Goal: Answer question/provide support: Share knowledge or assist other users

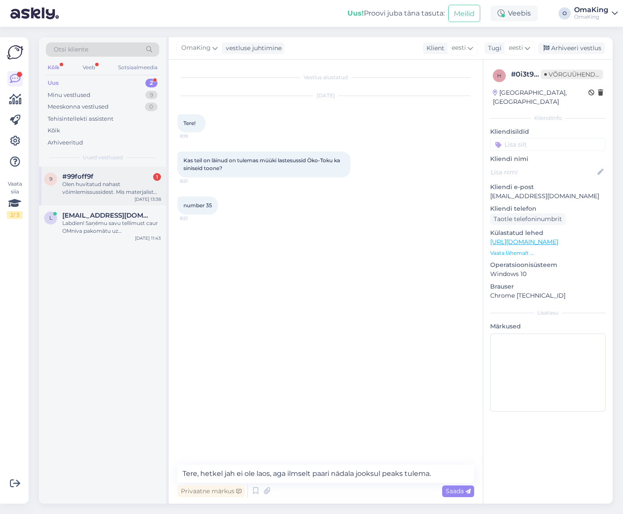
click at [95, 193] on font "Olen huvitatud nahast võimlemissussidest. Mis materjalist need on?" at bounding box center [109, 192] width 95 height 22
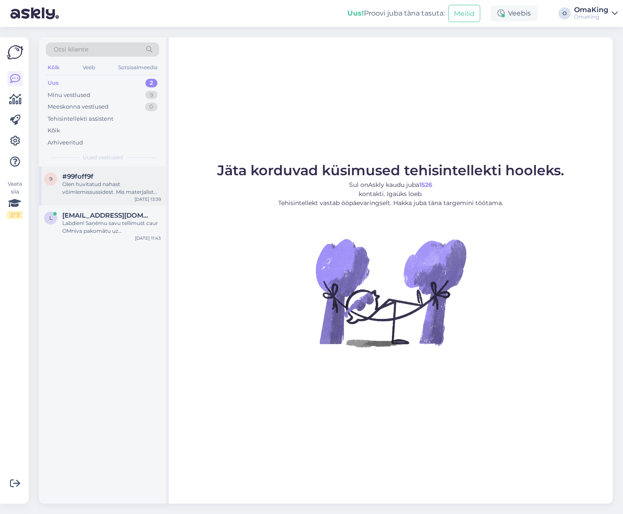
click at [92, 184] on font "Olen huvitatud nahast võimlemissussidest. Mis materjalist need on?" at bounding box center [109, 192] width 95 height 22
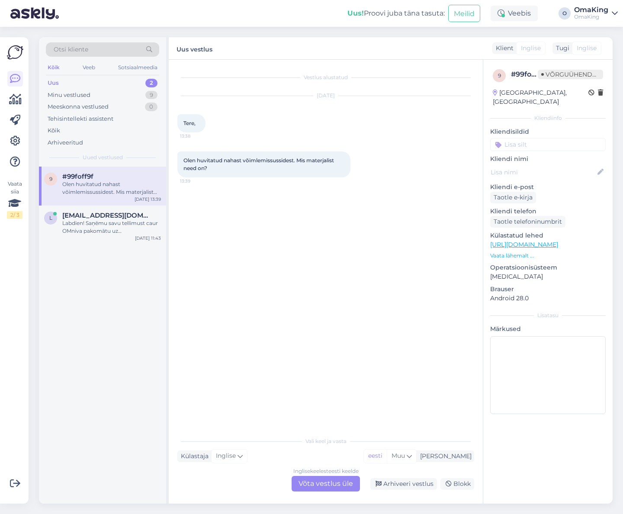
click at [343, 478] on div "Inglise keelest eesti keelde Võta vestlus üle" at bounding box center [325, 484] width 68 height 16
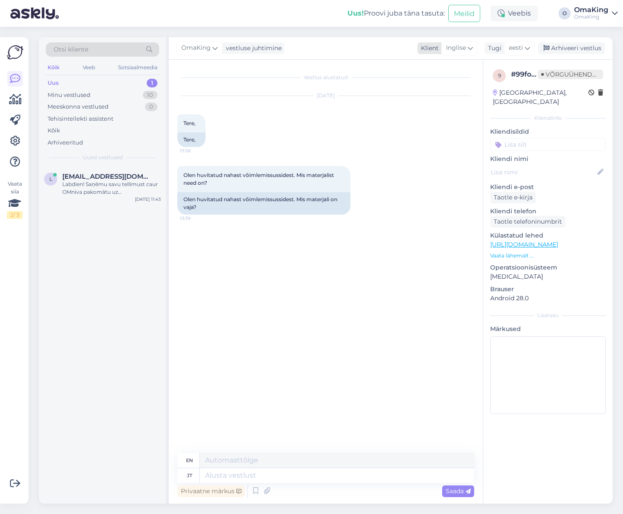
click at [434, 48] on font "Klient" at bounding box center [430, 48] width 18 height 8
type input "hispaania"
click at [414, 155] on div "[DATE] Tere, 13:38 Tere," at bounding box center [325, 121] width 297 height 70
click at [462, 48] on font "Inglise" at bounding box center [456, 48] width 20 height 8
click at [425, 60] on div "hispaania" at bounding box center [447, 67] width 81 height 19
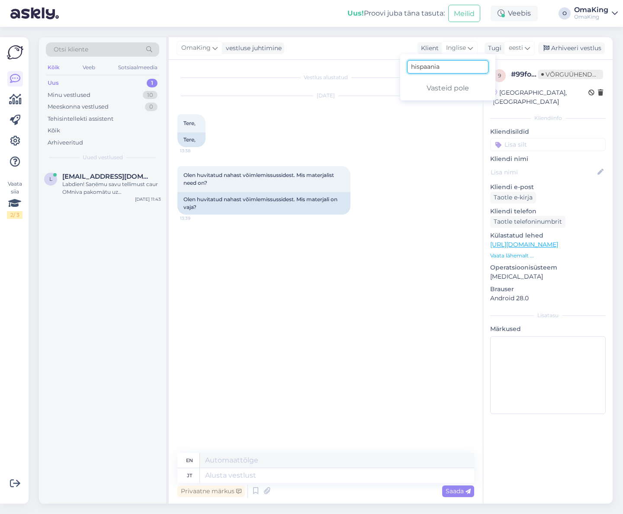
click at [449, 67] on input "hispaania" at bounding box center [447, 66] width 81 height 13
click at [439, 136] on div "[DATE] Tere, 13:38 Tere," at bounding box center [325, 121] width 297 height 70
click at [216, 460] on textarea at bounding box center [337, 460] width 274 height 15
click at [185, 461] on div "en" at bounding box center [188, 460] width 22 height 15
click at [191, 461] on font "en" at bounding box center [189, 460] width 7 height 6
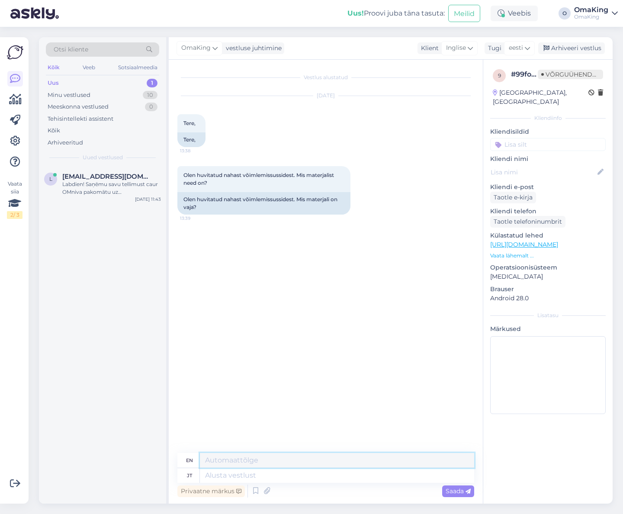
click at [209, 463] on textarea at bounding box center [337, 460] width 274 height 15
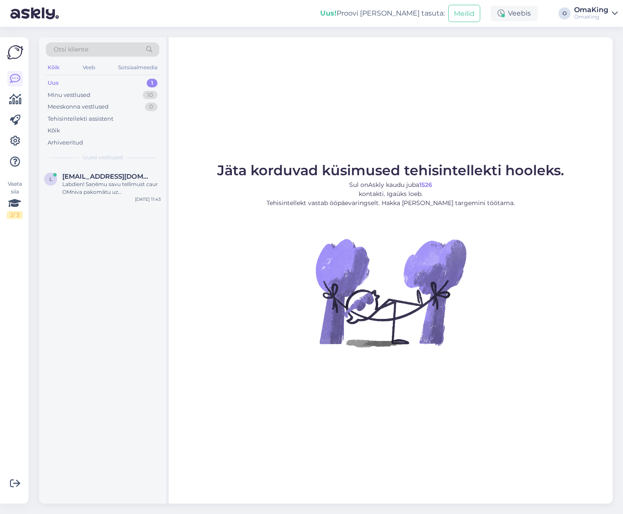
click at [55, 83] on font "Uus" at bounding box center [53, 82] width 11 height 7
click at [51, 85] on font "Uus" at bounding box center [53, 82] width 11 height 7
click at [73, 179] on font "[EMAIL_ADDRESS][DOMAIN_NAME]" at bounding box center [121, 176] width 119 height 8
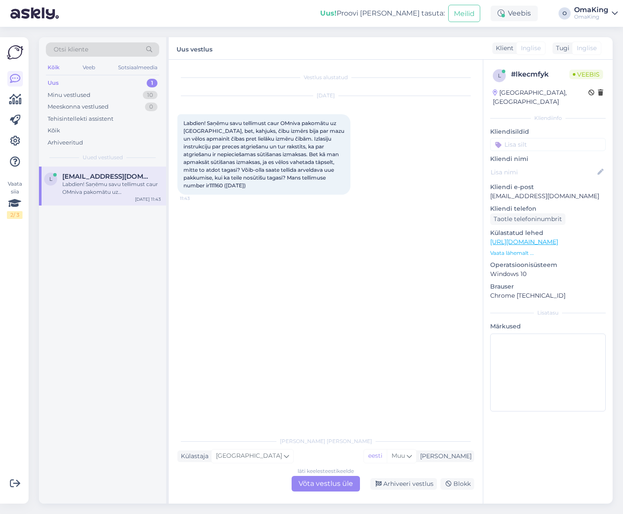
click at [325, 481] on font "Võta vestlus üle" at bounding box center [325, 483] width 54 height 8
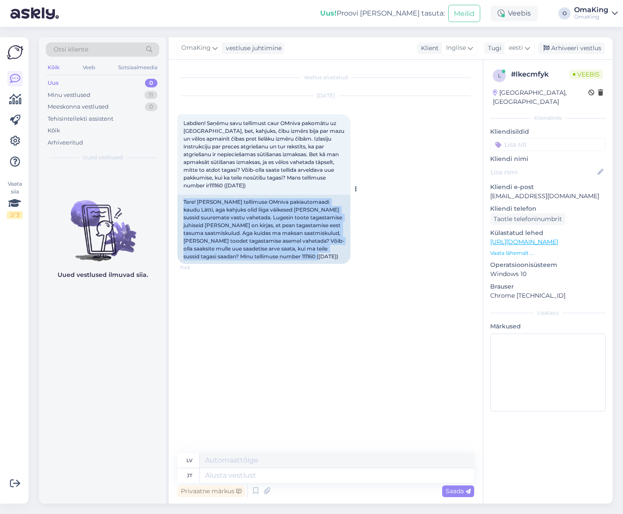
drag, startPoint x: 183, startPoint y: 200, endPoint x: 318, endPoint y: 256, distance: 145.8
click at [318, 256] on div "Tere! Sain oma tellimuse OMniva pakiautomaadi kaudu Lätti, aga kahjuks olid lii…" at bounding box center [263, 229] width 173 height 69
copy font "Tere! Sain oma tellimuse OMniva pakiautomaadi kaudu Lätti, aga kahjuks olid lii…"
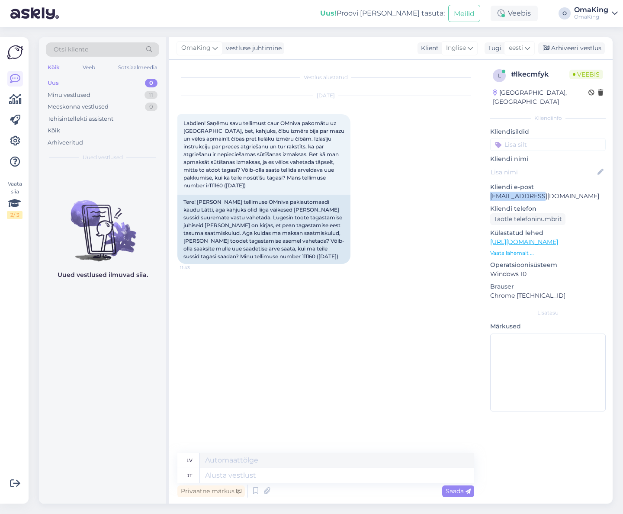
drag, startPoint x: 490, startPoint y: 185, endPoint x: 540, endPoint y: 188, distance: 49.9
click at [540, 192] on p "[EMAIL_ADDRESS][DOMAIN_NAME]" at bounding box center [547, 196] width 115 height 9
copy font "[EMAIL_ADDRESS][DOMAIN_NAME]"
click at [54, 80] on font "Uus" at bounding box center [53, 82] width 11 height 7
click at [53, 80] on font "Uus" at bounding box center [53, 82] width 11 height 7
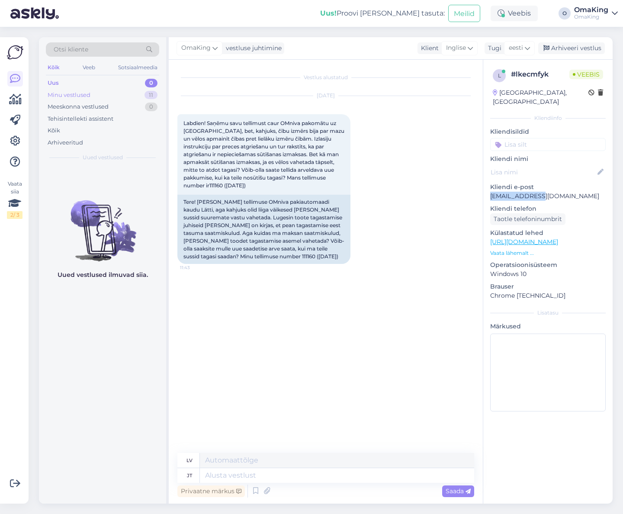
click at [67, 96] on font "Minu vestlused" at bounding box center [69, 94] width 43 height 7
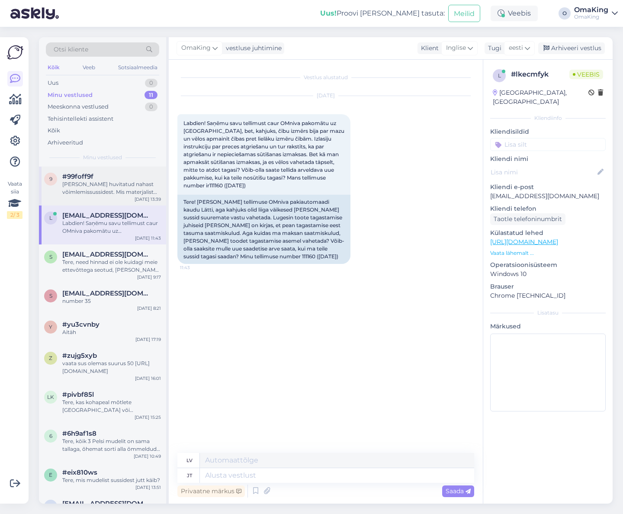
click at [77, 184] on font "Olen huvitatud nahast võimlemissussidest. Mis materjalist need on?" at bounding box center [109, 192] width 95 height 22
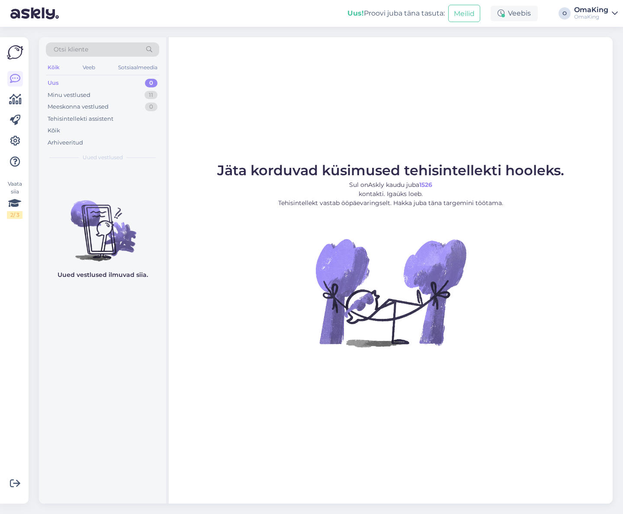
click at [60, 81] on div "Uus 0" at bounding box center [102, 83] width 113 height 12
click at [55, 87] on div "Uus" at bounding box center [53, 83] width 11 height 9
drag, startPoint x: 63, startPoint y: 96, endPoint x: 171, endPoint y: 107, distance: 108.7
click at [64, 96] on font "Minu vestlused" at bounding box center [69, 94] width 43 height 7
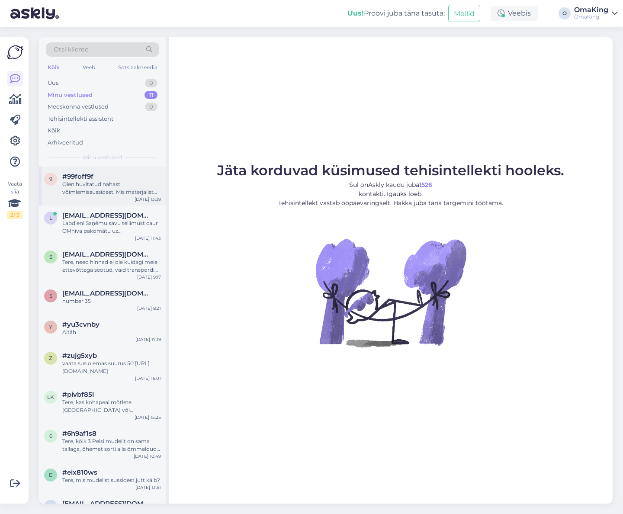
click at [116, 186] on font "Olen huvitatud nahast võimlemissussidest. Mis materjalist need on?" at bounding box center [109, 192] width 95 height 22
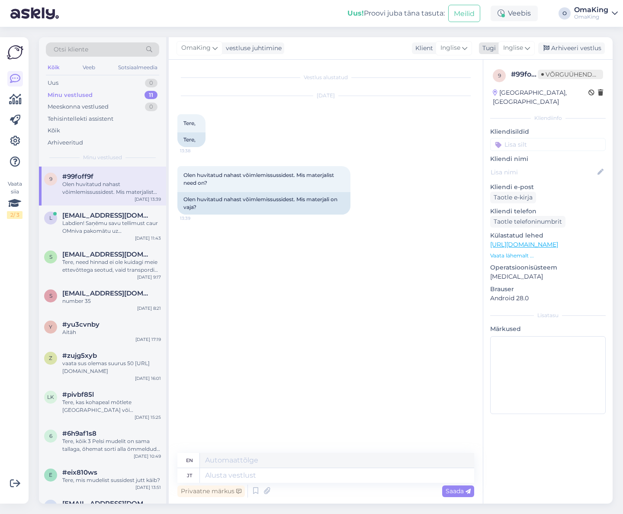
click at [527, 47] on icon at bounding box center [527, 48] width 5 height 10
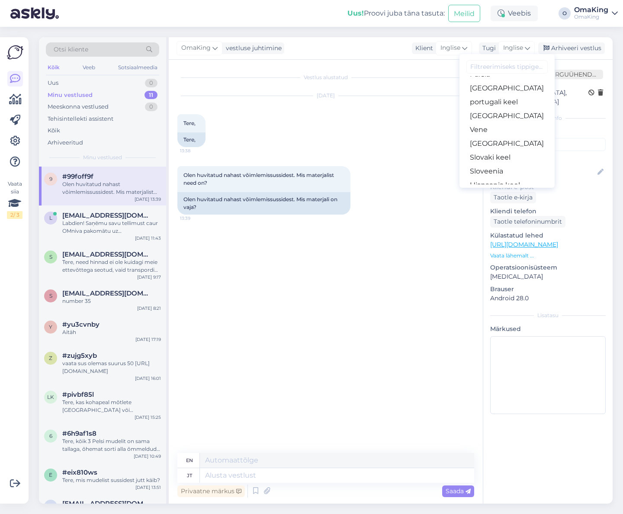
scroll to position [346, 0]
click at [506, 141] on font "Hispaania keel" at bounding box center [495, 142] width 50 height 8
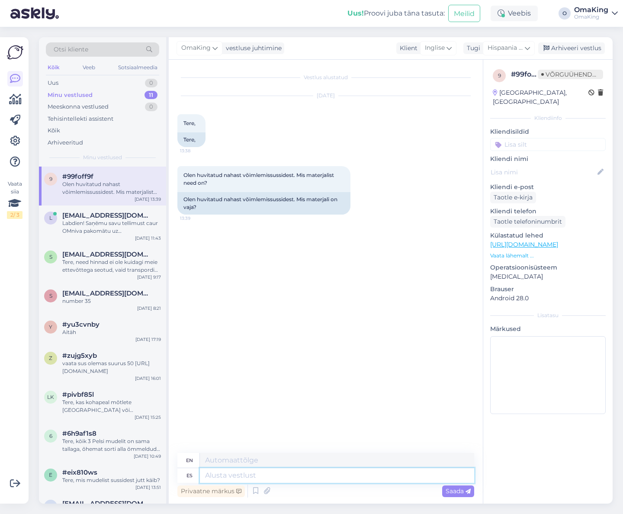
click at [208, 477] on textarea at bounding box center [337, 475] width 274 height 15
click at [189, 458] on font "en" at bounding box center [189, 460] width 7 height 6
click at [210, 462] on textarea at bounding box center [337, 460] width 274 height 15
click at [528, 48] on icon at bounding box center [527, 48] width 5 height 10
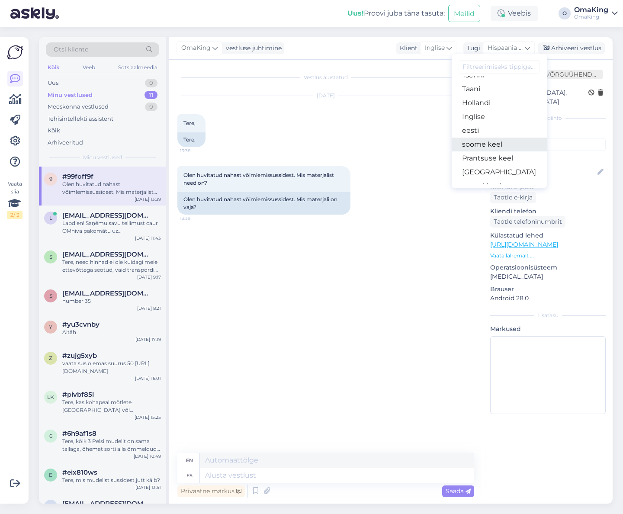
scroll to position [0, 0]
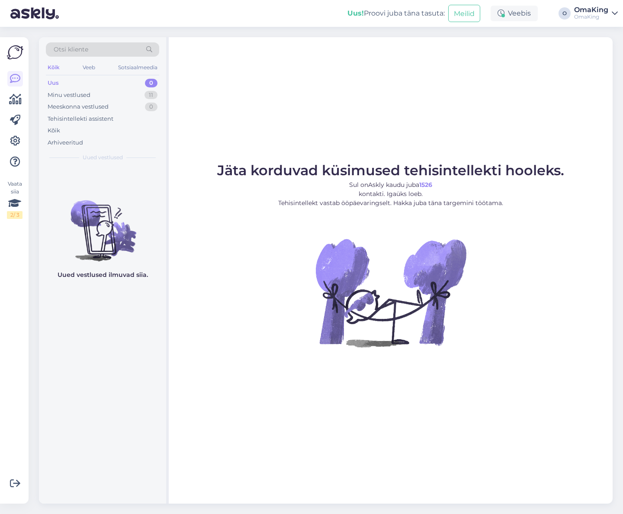
click at [55, 83] on font "Uus" at bounding box center [53, 82] width 11 height 7
click at [52, 83] on font "Uus" at bounding box center [53, 82] width 11 height 7
click at [66, 96] on font "Minu vestlused" at bounding box center [69, 94] width 43 height 7
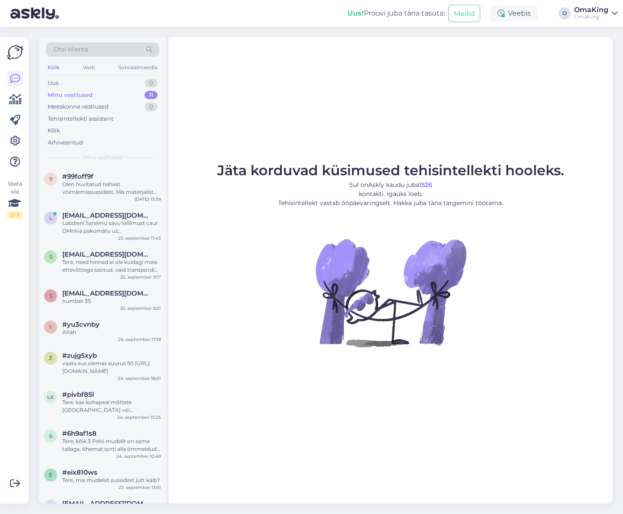
drag, startPoint x: 92, startPoint y: 182, endPoint x: 167, endPoint y: 168, distance: 76.2
click at [94, 178] on div "#99foff9f [PERSON_NAME] huvitatud nahast võimlemissussidest. Mis materjalist ne…" at bounding box center [111, 184] width 99 height 23
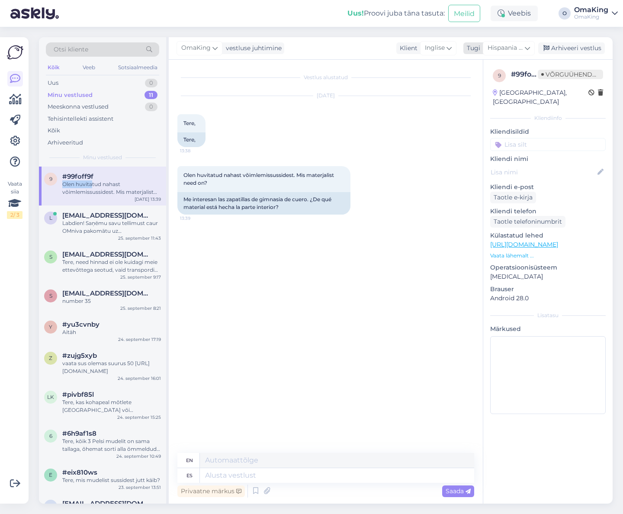
click at [527, 48] on icon at bounding box center [527, 48] width 5 height 10
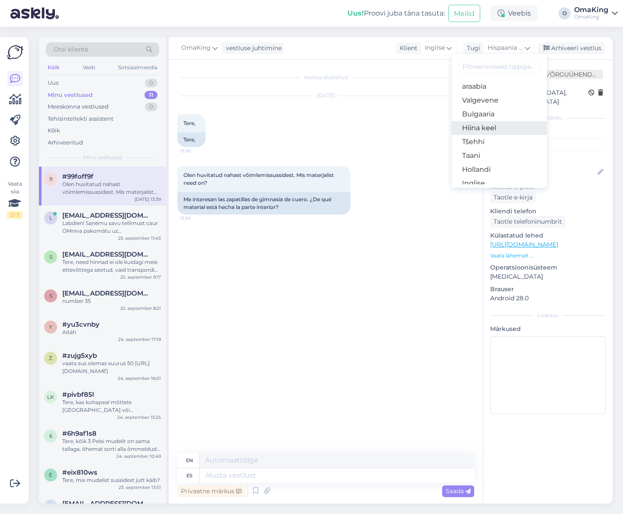
scroll to position [43, 0]
click at [472, 155] on font "eesti" at bounding box center [470, 154] width 17 height 8
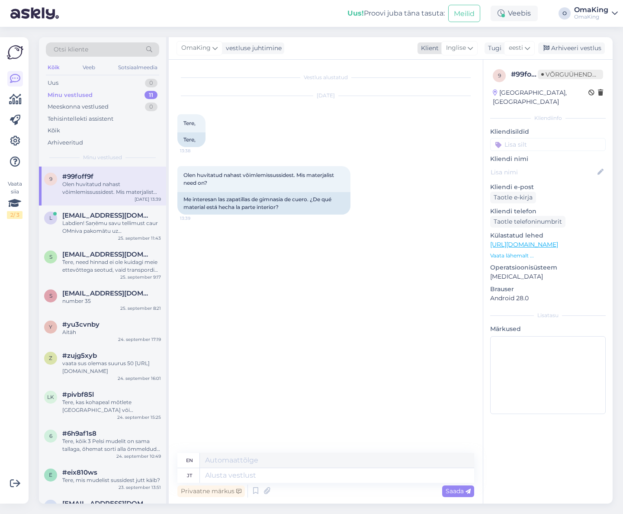
click at [469, 49] on icon at bounding box center [469, 48] width 5 height 10
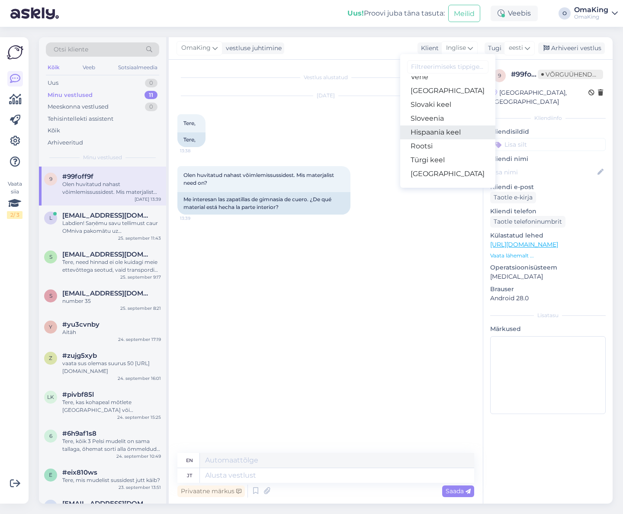
click at [438, 134] on font "Hispaania keel" at bounding box center [435, 132] width 50 height 8
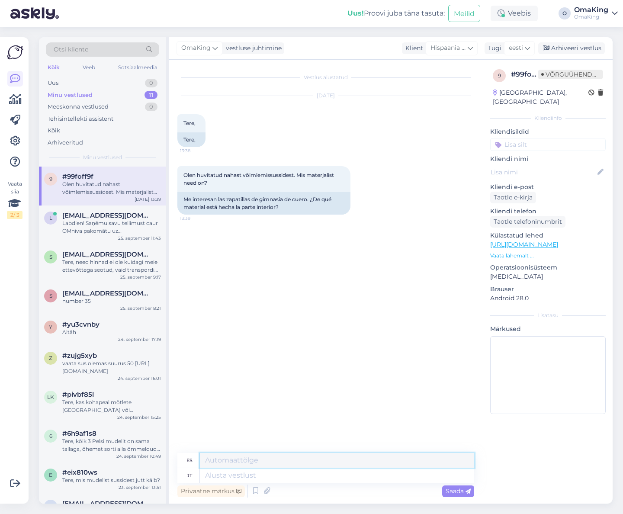
click at [336, 458] on textarea at bounding box center [337, 460] width 274 height 15
click at [291, 475] on textarea at bounding box center [337, 475] width 274 height 15
click at [192, 474] on div "jt" at bounding box center [188, 475] width 22 height 15
click at [222, 472] on textarea at bounding box center [337, 475] width 274 height 15
type textarea "Tere,"
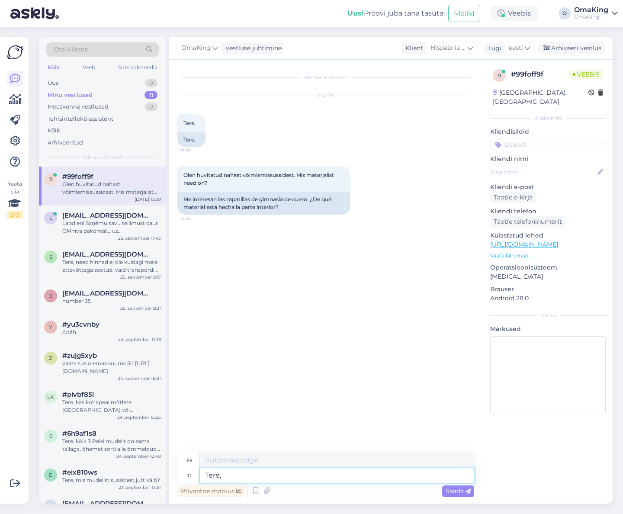
type textarea "Hola,"
type textarea "Tere, te"
type textarea "Hola a ti"
type textarea "Tere, te küsitie"
type textarea "Hola, preguntaste."
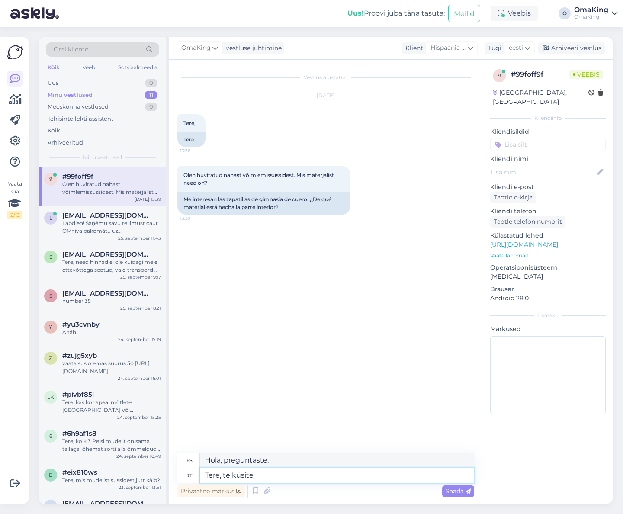
type textarea "Tere, te küsite n"
type textarea "Hola, preguntas."
type textarea "Tere, te küsite nahast sus"
type textarea "Hola, estás preguntando por el cuero."
type textarea "Tere, te küsite nahast susside"
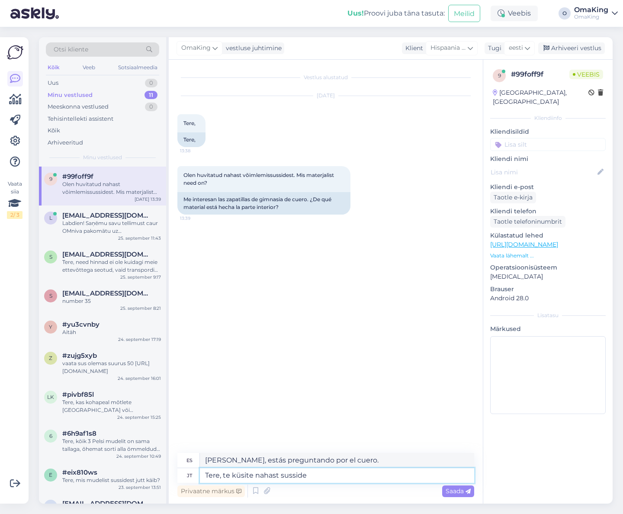
type textarea "Hola, estás preguntando por unas zapatillas de cuero."
type textarea "Tere, te küsite nahast susside kohta?"
type textarea "Hola, ¿estás preguntando por unas zapatillas de cuero?"
type textarea "Tere, te küsite nahast susside kohta? Need"
type textarea "Hola, ¿preguntas por unas pantuflas de cuero? Estas..."
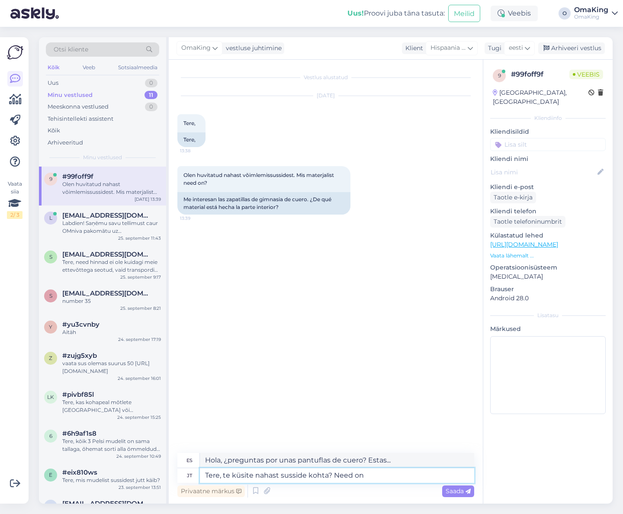
type textarea "Tere, te küsite nahast susside kohta? Need on"
type textarea "Hola, ¿preguntas por unas pantuflas de cuero? Estas son..."
type textarea "Tere, te küsite nahast susside kohta? Need on n"
type textarea "Hola, ¿preguntas por unas pantuflas de cuero? Son bonitas."
type textarea "Tere, te küsite nahast susside kohta? Need o"
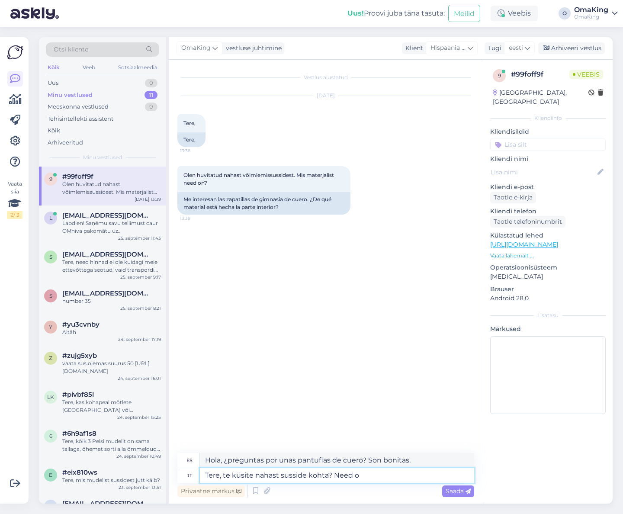
type textarea "Hola, ¿preguntas por unas pantuflas de cuero? Estas son..."
type textarea "Tere, te küsite nahast susside kohta? Ne"
type textarea "Hola, ¿preguntas por unas pantuflas de cuero? Estas..."
type textarea "Tere, te küsite nahast susside kohta? N"
type textarea "Hola, ¿preguntas por unas pantuflas de cuero? N"
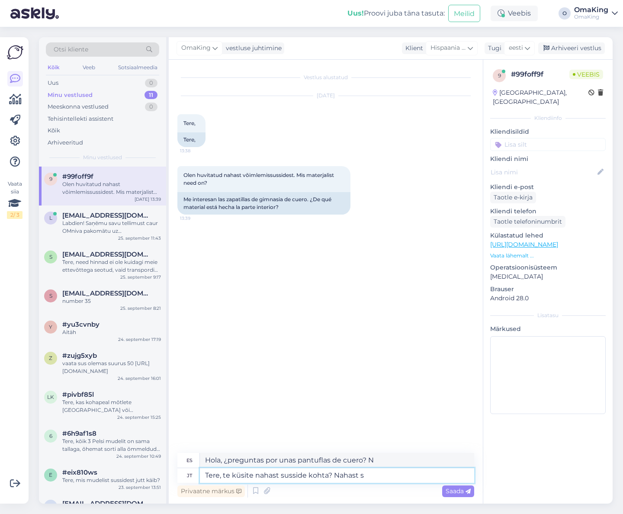
type textarea "Tere, te küsite nahast susside kohta? Nahast su"
type textarea "Hola, ¿preguntas por las pantuflas de cuero? Cuero"
type textarea "Tere, te küsite nahast susside kohta? Nahast sussid o"
type textarea "Hola, ¿preguntas por unas pantuflas de cuero?"
type textarea "Tere, te küsite nahast susside kohta? Nahast sussid ongi"
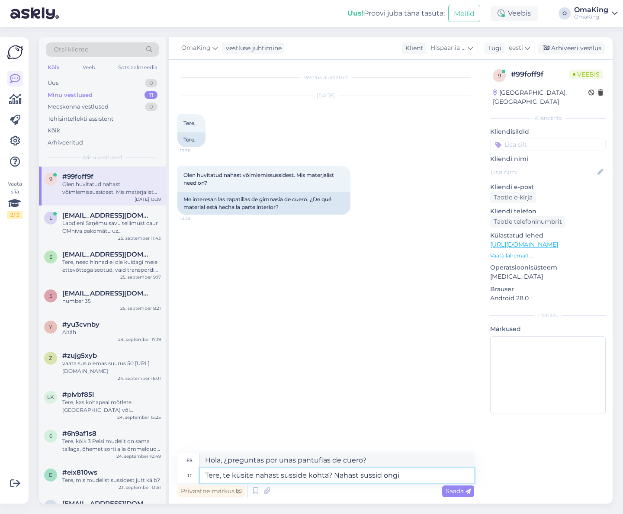
type textarea "Hola, ¿preguntas por las pantuflas de cuero? Son pantuflas de cuero."
type textarea "Tere, te küsite nahast susside kohta? Nahast sussid ongi ehtsast n"
type textarea "Hola, ¿preguntas por unas pantuflas de cuero? Las pantuflas de cuero están hech…"
type textarea "Tere, te küsite nahast susside kohta? Nahast sussid ongi ehtsast nahast."
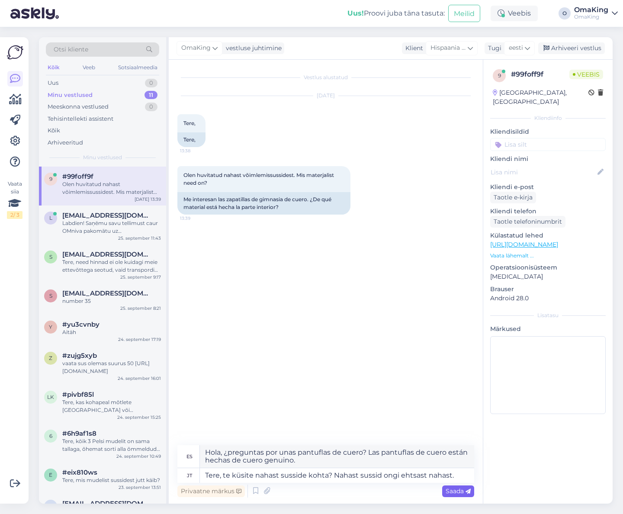
click at [452, 494] on font "Saada" at bounding box center [454, 491] width 18 height 8
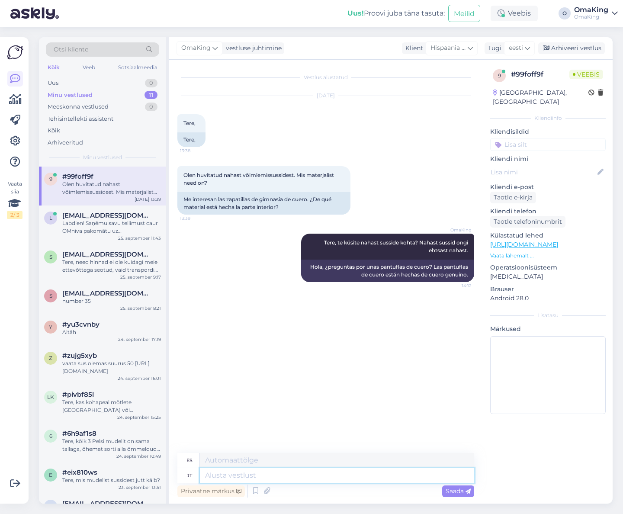
drag, startPoint x: 290, startPoint y: 474, endPoint x: 295, endPoint y: 464, distance: 10.3
click at [292, 471] on textarea at bounding box center [337, 475] width 274 height 15
